Goal: Find specific page/section: Find specific page/section

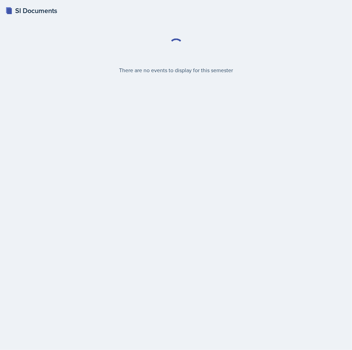
select select "2bed604d-1099-4043-b1bc-2365e8740244"
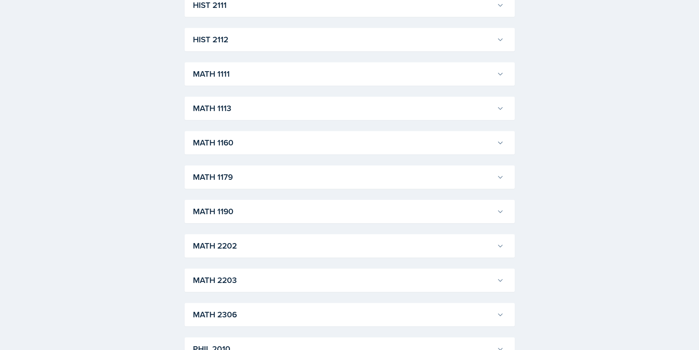
scroll to position [550, 0]
click at [269, 240] on h3 "MATH 1190" at bounding box center [343, 246] width 301 height 12
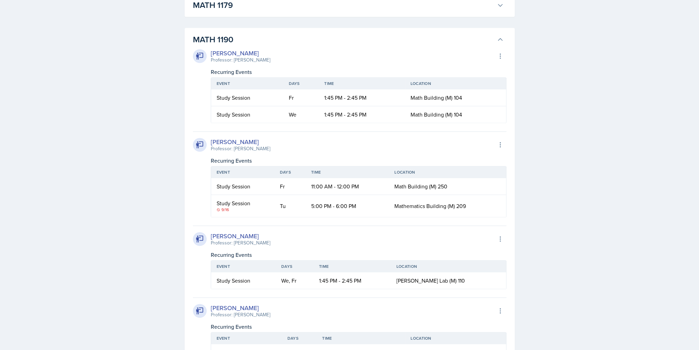
scroll to position [790, 0]
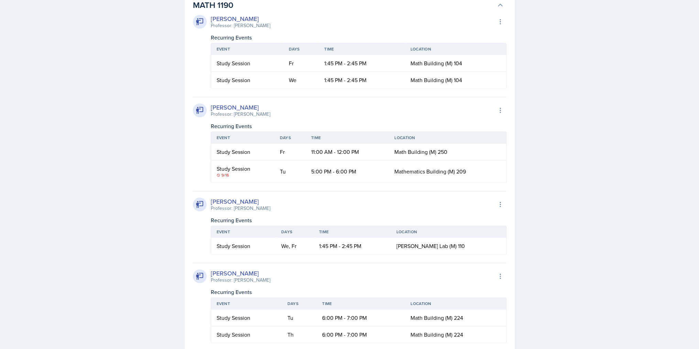
click at [290, 158] on tr "Study Session Fr 11:00 AM - 12:00 PM Math Building (M) 250" at bounding box center [358, 152] width 295 height 17
click at [84, 114] on div "SI Documents Select Semester Fall 2025 Summer 2025 Spring 2025 Fall 2024 Summer…" at bounding box center [349, 348] width 699 height 2277
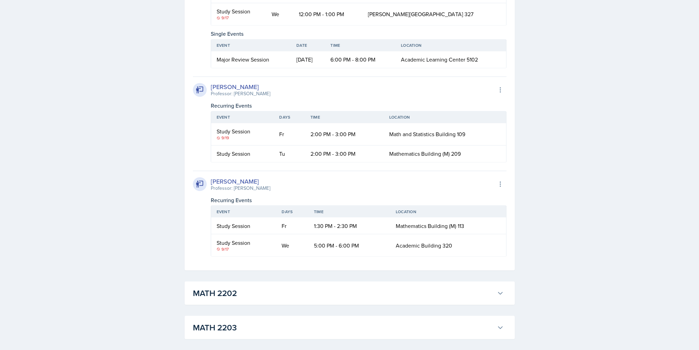
scroll to position [1650, 0]
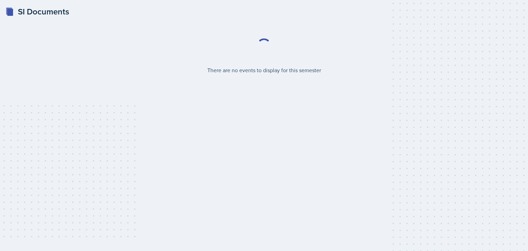
select select "2bed604d-1099-4043-b1bc-2365e8740244"
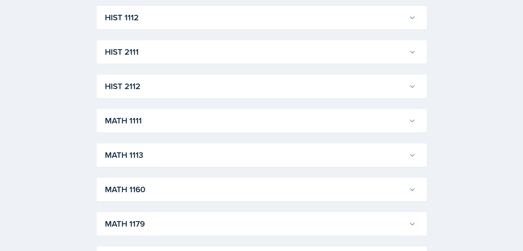
scroll to position [669, 0]
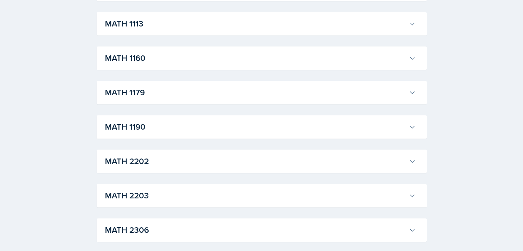
click at [191, 133] on button "MATH 1190" at bounding box center [259, 126] width 313 height 15
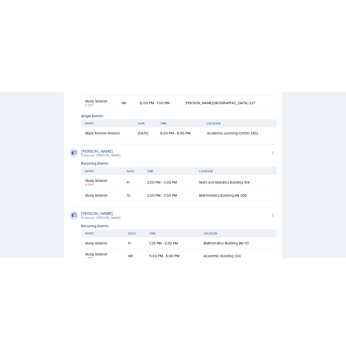
scroll to position [1584, 0]
